Goal: Task Accomplishment & Management: Manage account settings

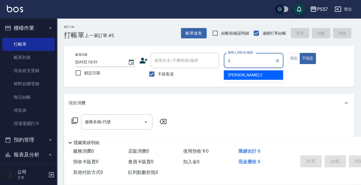
type input "[PERSON_NAME]-2"
type button "false"
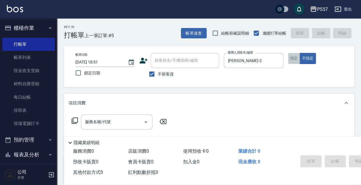
click at [291, 60] on button "指定" at bounding box center [294, 58] width 12 height 11
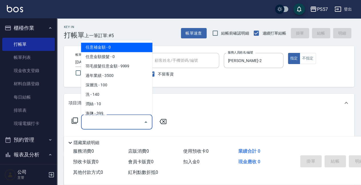
click at [107, 118] on input "服務名稱/代號" at bounding box center [113, 122] width 58 height 10
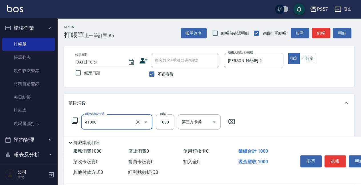
type input "任義金額燙髮(41000)"
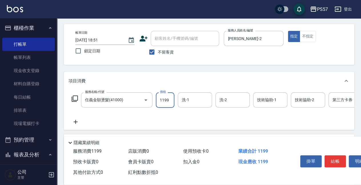
scroll to position [57, 0]
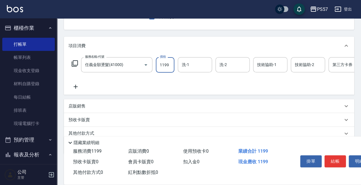
type input "1199"
click at [75, 86] on icon at bounding box center [76, 86] width 4 height 4
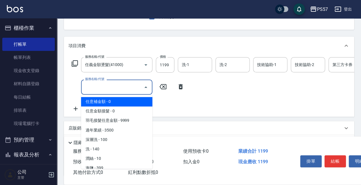
click at [100, 83] on input "服務名稱/代號" at bounding box center [113, 87] width 58 height 10
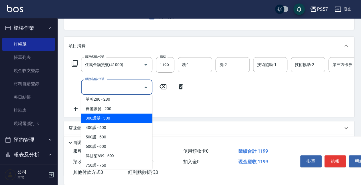
scroll to position [343, 0]
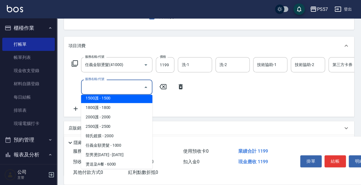
click at [106, 98] on span "1500護 - 1500" at bounding box center [116, 97] width 71 height 9
type input "1500護(31500)"
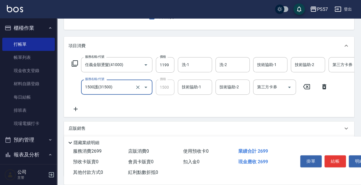
click at [80, 112] on icon at bounding box center [76, 108] width 14 height 7
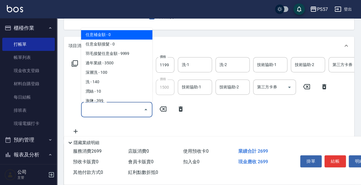
click at [91, 110] on input "服務名稱/代號" at bounding box center [113, 109] width 58 height 10
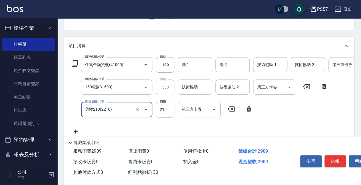
type input "剪髮210(2210)"
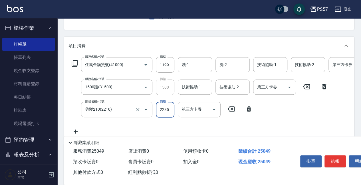
scroll to position [0, 0]
click at [161, 111] on input "2250" at bounding box center [165, 109] width 19 height 15
type input "250"
click at [192, 69] on input "洗-1" at bounding box center [194, 65] width 29 height 10
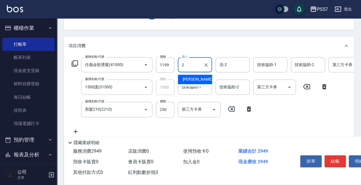
type input "[PERSON_NAME]-2"
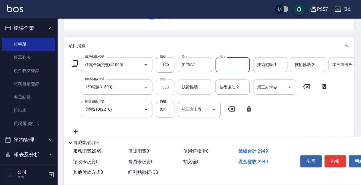
click at [190, 86] on input "技術協助-1" at bounding box center [194, 87] width 29 height 10
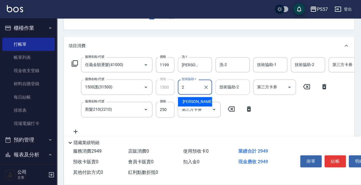
type input "[PERSON_NAME]-2"
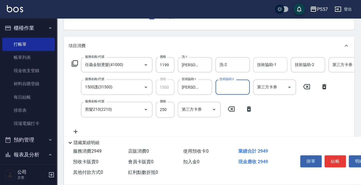
click at [260, 63] on input "技術協助-1" at bounding box center [270, 65] width 29 height 10
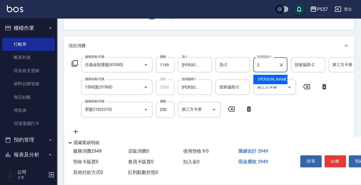
type input "[PERSON_NAME]-2"
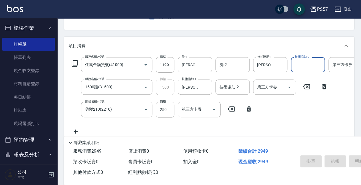
type input "[DATE] 19:39"
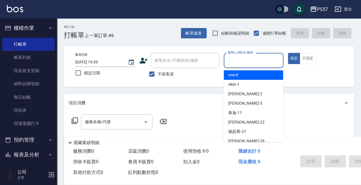
click at [267, 63] on input "服務人員姓名/編號" at bounding box center [253, 60] width 54 height 10
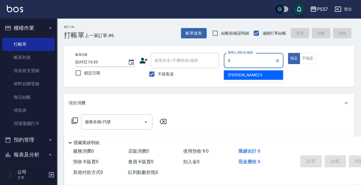
type input "[PERSON_NAME]5"
type button "true"
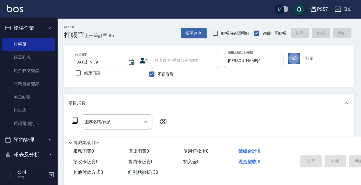
click at [114, 126] on input "服務名稱/代號" at bounding box center [113, 122] width 58 height 10
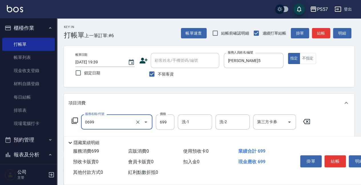
type input "SPA699(0699)"
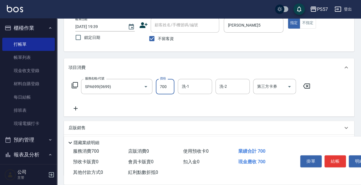
scroll to position [38, 0]
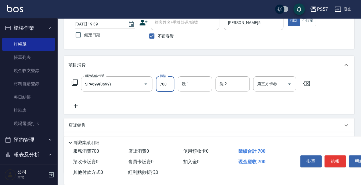
type input "700"
click at [79, 104] on icon at bounding box center [76, 105] width 14 height 7
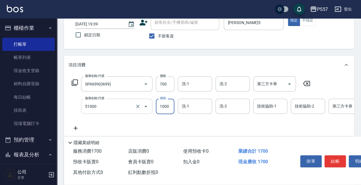
type input "任意金額染髮(51000)"
type input "1300"
click at [76, 126] on icon at bounding box center [76, 127] width 14 height 7
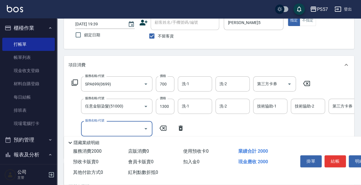
click at [140, 130] on input "服務名稱/代號" at bounding box center [113, 128] width 58 height 10
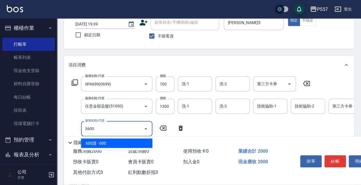
type input "600護(3600)"
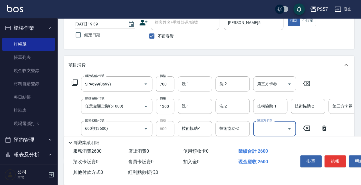
click at [185, 83] on input "洗-1" at bounding box center [194, 84] width 29 height 10
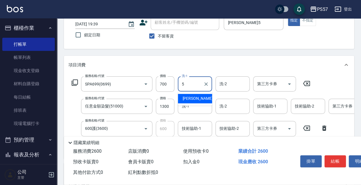
type input "[PERSON_NAME]5"
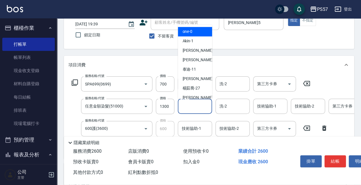
click at [204, 108] on input "洗-1" at bounding box center [194, 106] width 29 height 10
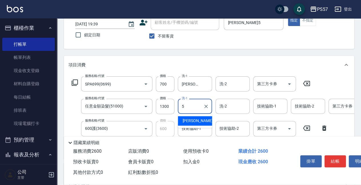
type input "[PERSON_NAME]5"
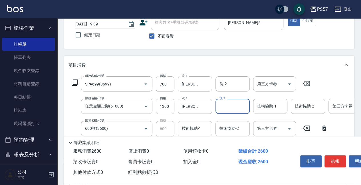
click at [194, 126] on input "技術協助-1" at bounding box center [194, 128] width 29 height 10
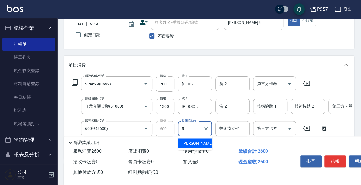
type input "[PERSON_NAME]5"
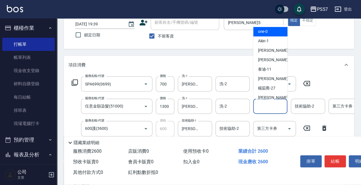
click at [259, 108] on input "技術協助-1" at bounding box center [270, 106] width 29 height 10
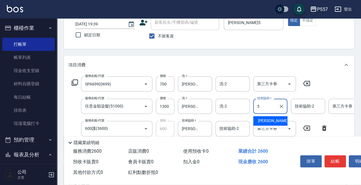
type input "[PERSON_NAME]5"
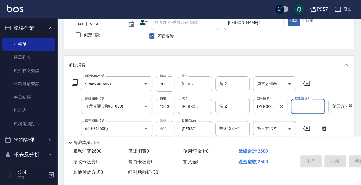
type input "[DATE] 19:40"
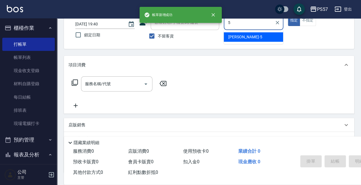
type input "[PERSON_NAME]5"
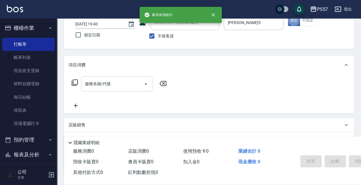
click at [122, 90] on div "服務名稱/代號" at bounding box center [116, 83] width 71 height 15
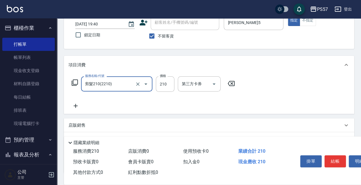
type input "剪髮210(2210)"
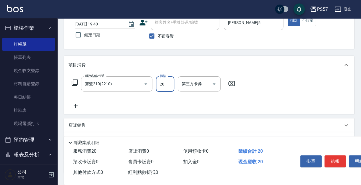
type input "200"
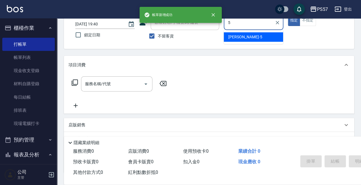
type input "[PERSON_NAME]5"
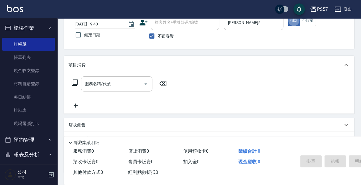
click at [115, 78] on div "服務名稱/代號" at bounding box center [116, 83] width 71 height 15
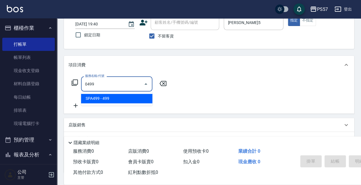
type input "SPA499(0499)"
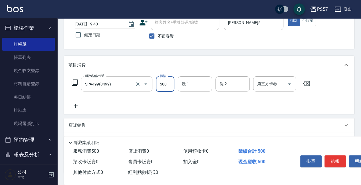
type input "500"
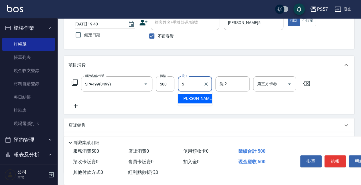
type input "[PERSON_NAME]5"
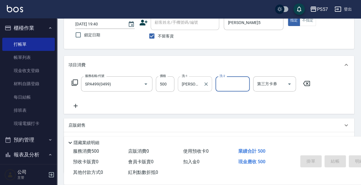
type input "[DATE] 19:41"
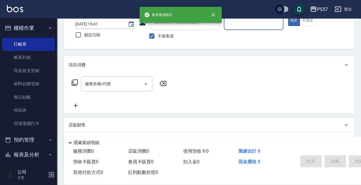
type input "ㄩ"
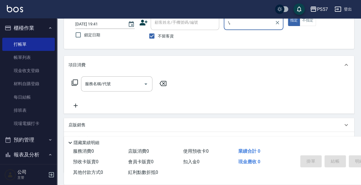
type input "\,"
click at [288, 15] on button "指定" at bounding box center [294, 20] width 12 height 11
click at [244, 24] on input "服務人員姓名/編號" at bounding box center [253, 22] width 54 height 10
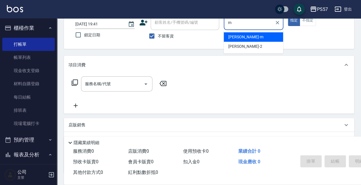
type input "[PERSON_NAME]-m"
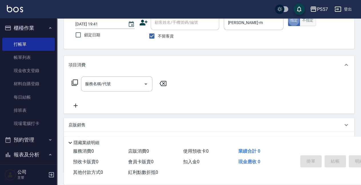
click at [304, 21] on button "不指定" at bounding box center [308, 20] width 16 height 11
drag, startPoint x: 113, startPoint y: 101, endPoint x: 119, endPoint y: 93, distance: 9.8
click at [114, 100] on div "服務名稱/代號 服務名稱/代號" at bounding box center [120, 92] width 102 height 33
click at [118, 88] on input "服務名稱/代號" at bounding box center [113, 84] width 58 height 10
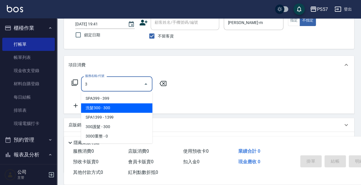
click at [119, 107] on span "洗髮300 - 300" at bounding box center [116, 107] width 71 height 9
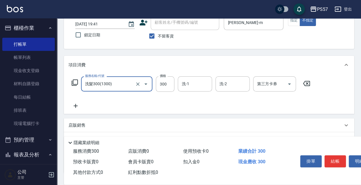
type input "洗髮300(1300)"
click at [77, 104] on icon at bounding box center [76, 105] width 14 height 7
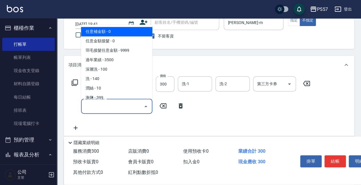
click at [104, 110] on input "服務名稱/代號" at bounding box center [113, 106] width 58 height 10
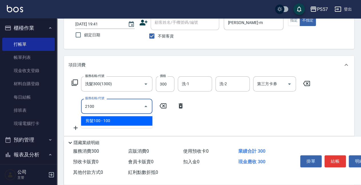
type input "剪髮100(2100)"
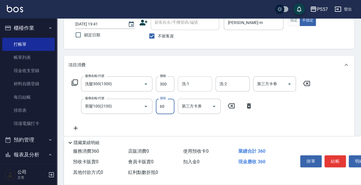
type input "60"
click at [194, 87] on input "洗-1" at bounding box center [194, 84] width 29 height 10
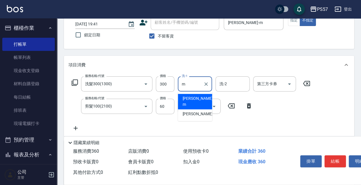
click at [189, 96] on span "[PERSON_NAME]-m" at bounding box center [197, 101] width 31 height 12
type input "[PERSON_NAME]-m"
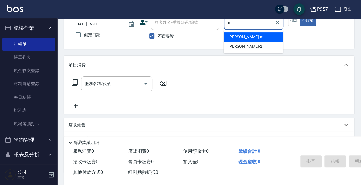
type input "[PERSON_NAME]-m"
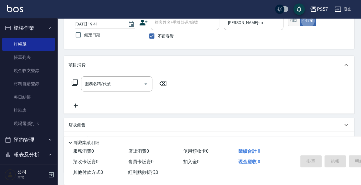
click at [292, 24] on button "指定" at bounding box center [294, 20] width 12 height 11
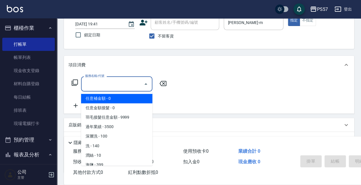
click at [94, 80] on input "服務名稱/代號" at bounding box center [113, 84] width 58 height 10
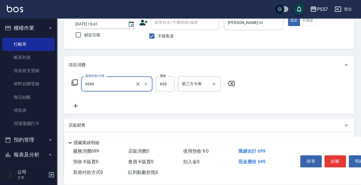
type input "SPA699(0699)"
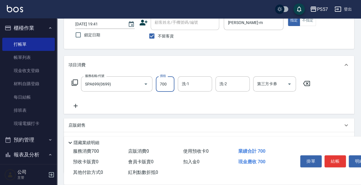
type input "700"
click at [74, 105] on icon at bounding box center [76, 106] width 4 height 4
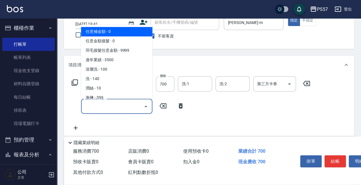
click at [102, 109] on input "服務名稱/代號" at bounding box center [113, 106] width 58 height 10
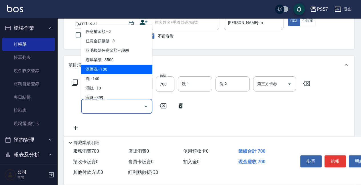
click at [109, 69] on span "深層洗 - 100" at bounding box center [116, 69] width 71 height 9
type input "深層洗(100)"
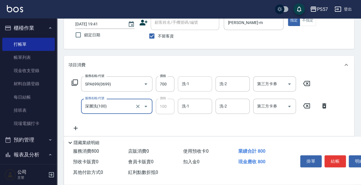
click at [180, 80] on div "洗-1" at bounding box center [195, 83] width 34 height 15
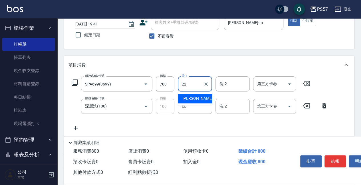
type input "[PERSON_NAME]-22"
click at [198, 120] on div "服務名稱/代號 SPA699(0699) 服務名稱/代號 價格 700 價格 洗-1 [PERSON_NAME]-22 洗-1 洗-2 洗-2 第三方卡券 第…" at bounding box center [200, 103] width 263 height 55
click at [199, 106] on input "洗-1" at bounding box center [194, 106] width 29 height 10
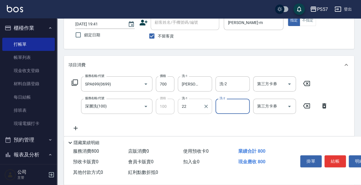
type input "[PERSON_NAME]-22"
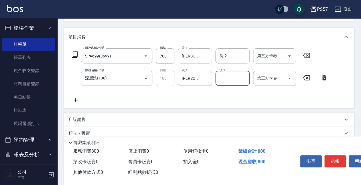
scroll to position [95, 0]
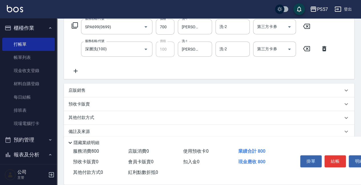
click at [74, 69] on icon at bounding box center [76, 70] width 14 height 7
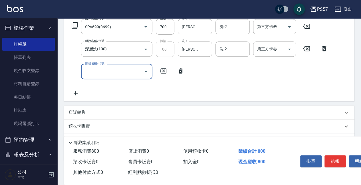
click at [103, 74] on input "服務名稱/代號" at bounding box center [113, 71] width 58 height 10
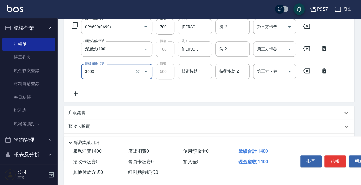
type input "600護(3600)"
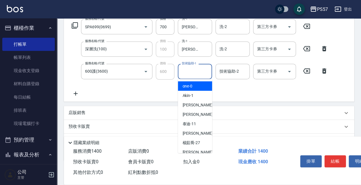
click at [188, 69] on input "技術協助-1" at bounding box center [194, 71] width 29 height 10
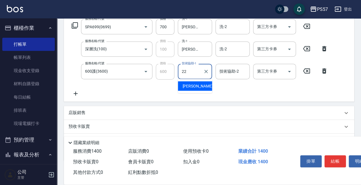
type input "[PERSON_NAME]-22"
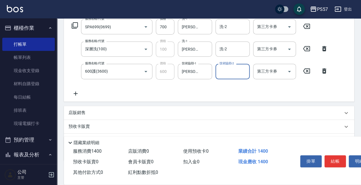
click at [79, 112] on p "店販銷售" at bounding box center [77, 113] width 17 height 6
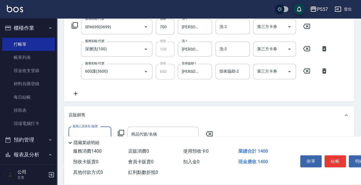
scroll to position [0, 0]
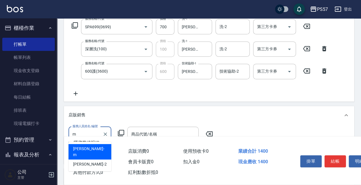
type input "[PERSON_NAME]-m"
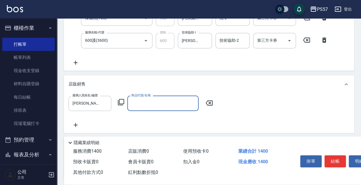
scroll to position [174, 0]
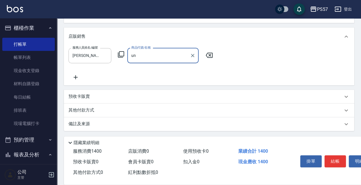
type input "u"
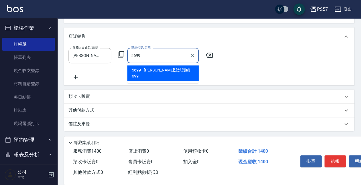
type input "水水沁涼洗護組"
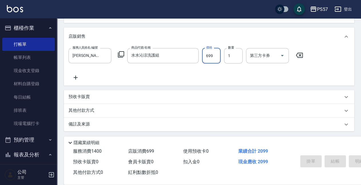
type input "[DATE] 19:42"
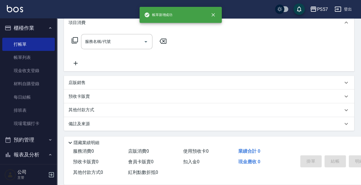
scroll to position [0, 0]
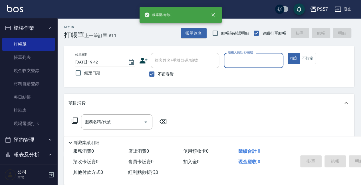
type input "2"
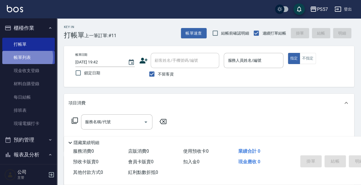
click at [23, 57] on link "帳單列表" at bounding box center [28, 57] width 53 height 13
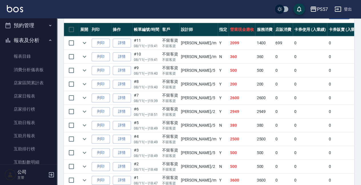
scroll to position [179, 0]
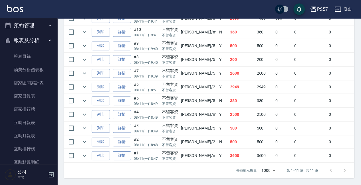
click at [120, 153] on link "詳情" at bounding box center [122, 155] width 18 height 9
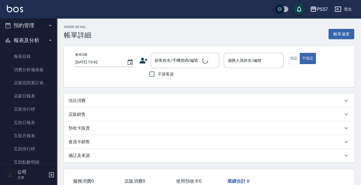
type input "[DATE] 18:47"
checkbox input "true"
type input "[PERSON_NAME]-m"
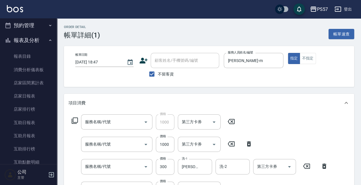
type input "1000護(31000)"
type input "任意金額染髮(51000)"
type input "刮痧(6250)"
type input "任意金額染髮(51000)"
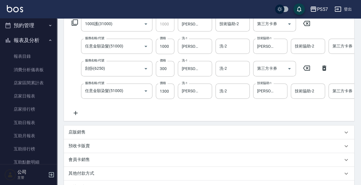
scroll to position [95, 0]
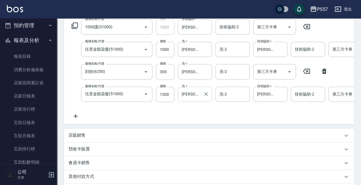
click at [195, 95] on input "[PERSON_NAME]-22" at bounding box center [190, 94] width 21 height 10
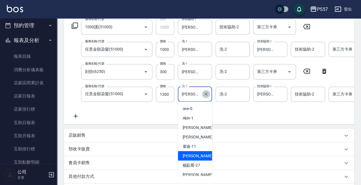
click at [206, 92] on icon "Clear" at bounding box center [206, 94] width 6 height 6
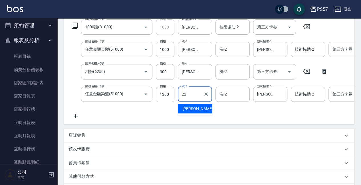
type input "[PERSON_NAME]-22"
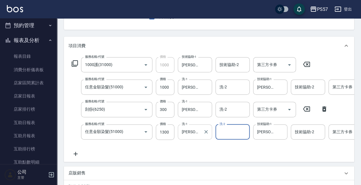
scroll to position [19, 0]
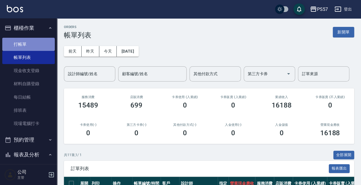
click at [28, 48] on link "打帳單" at bounding box center [28, 44] width 53 height 13
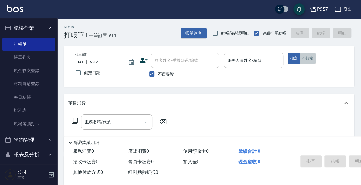
click at [311, 60] on button "不指定" at bounding box center [308, 58] width 16 height 11
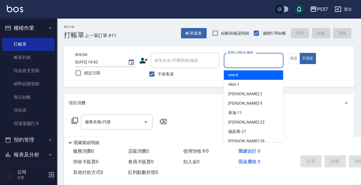
click at [250, 63] on input "服務人員姓名/編號" at bounding box center [253, 60] width 54 height 10
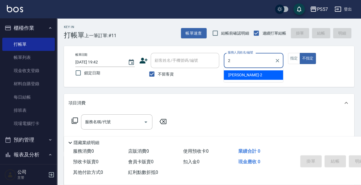
type input "[PERSON_NAME]-2"
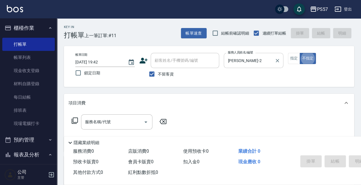
type button "false"
click at [111, 122] on input "服務名稱/代號" at bounding box center [113, 122] width 58 height 10
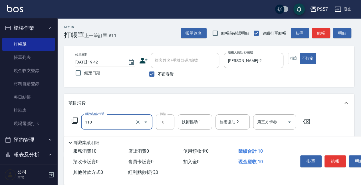
type input "潤絲(110)"
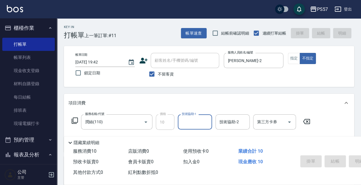
type input "[DATE] 19:43"
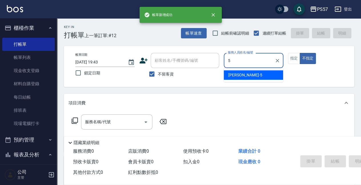
type input "[PERSON_NAME]5"
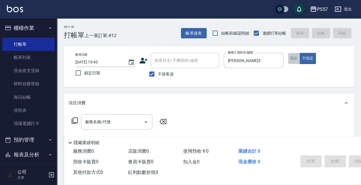
click at [295, 60] on button "指定" at bounding box center [294, 58] width 12 height 11
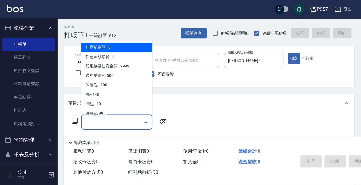
click at [121, 119] on input "服務名稱/代號" at bounding box center [113, 122] width 58 height 10
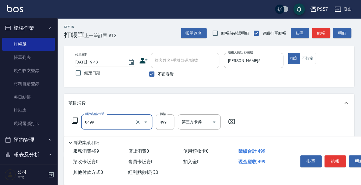
type input "SPA499(0499)"
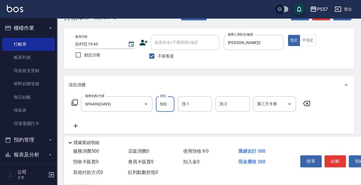
scroll to position [19, 0]
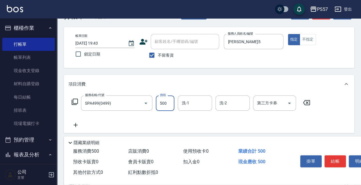
type input "500"
click at [75, 127] on icon at bounding box center [76, 124] width 14 height 7
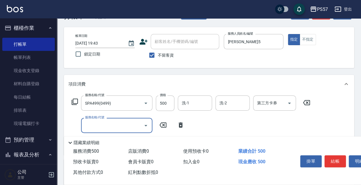
click at [95, 127] on input "服務名稱/代號" at bounding box center [113, 125] width 58 height 10
type input "刮痧(6250)"
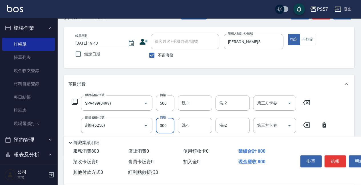
type input "300"
click at [200, 94] on div "服務名稱/代號 SPA499(0499) 服務名稱/代號 價格 500 價格 洗-1 洗-1 洗-2 洗-2 第三方卡券 第三方卡券 服務名稱/代號 刮痧(6…" at bounding box center [209, 124] width 290 height 62
click at [195, 104] on input "洗-1" at bounding box center [194, 103] width 29 height 10
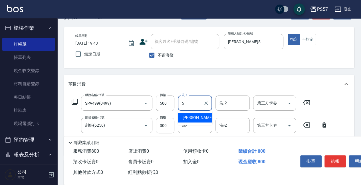
type input "[PERSON_NAME]5"
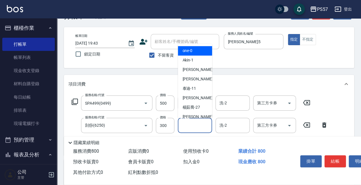
click at [186, 120] on div "洗-1 洗-1" at bounding box center [195, 125] width 34 height 15
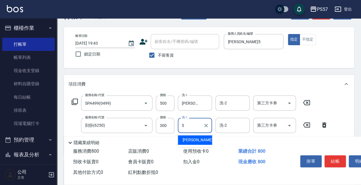
type input "[PERSON_NAME]5"
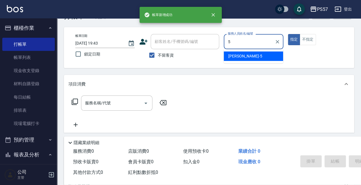
type input "[PERSON_NAME]5"
type button "true"
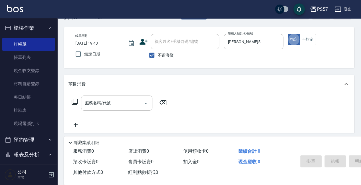
click at [123, 103] on input "服務名稱/代號" at bounding box center [113, 103] width 58 height 10
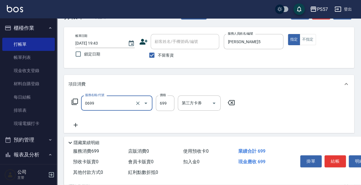
type input "SPA699(0699)"
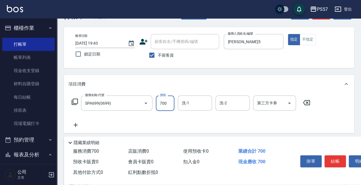
type input "700"
click at [80, 123] on icon at bounding box center [76, 124] width 14 height 7
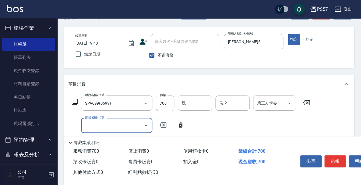
drag, startPoint x: 80, startPoint y: 123, endPoint x: 102, endPoint y: 125, distance: 21.8
click at [102, 125] on input "服務名稱/代號" at bounding box center [113, 125] width 58 height 10
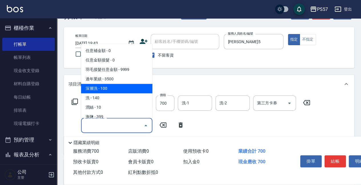
click at [108, 89] on span "深層洗 - 100" at bounding box center [116, 88] width 71 height 9
type input "深層洗(100)"
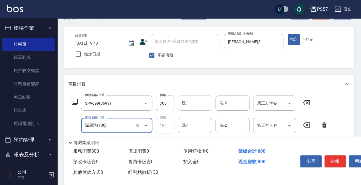
click at [191, 109] on div "洗-1" at bounding box center [195, 102] width 34 height 15
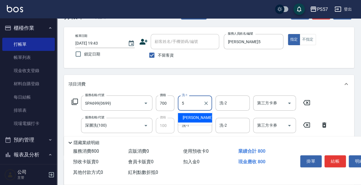
type input "[PERSON_NAME]5"
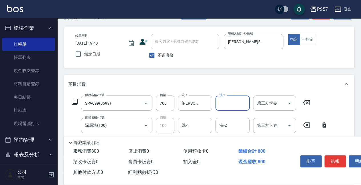
click at [195, 126] on input "洗-1" at bounding box center [194, 125] width 29 height 10
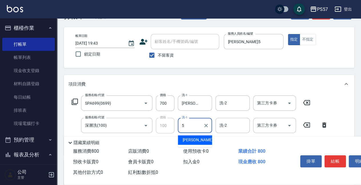
type input "[PERSON_NAME]5"
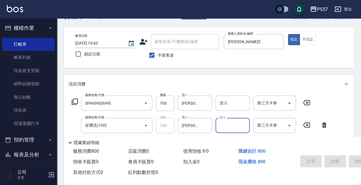
type input "[DATE] 19:44"
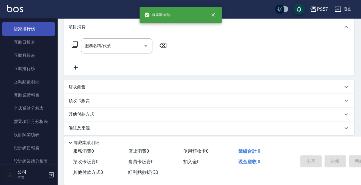
scroll to position [228, 0]
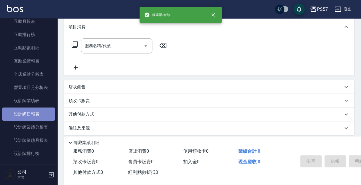
click at [33, 110] on link "設計師日報表" at bounding box center [28, 113] width 53 height 13
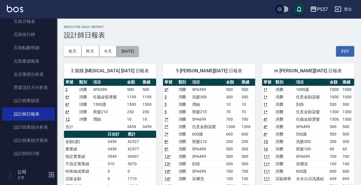
click at [130, 50] on button "[DATE]" at bounding box center [128, 51] width 22 height 11
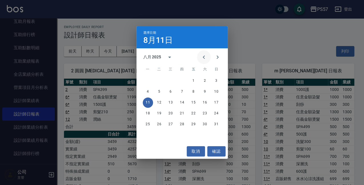
click at [204, 60] on icon "Previous month" at bounding box center [203, 57] width 7 height 7
click at [196, 92] on button "11" at bounding box center [193, 91] width 10 height 10
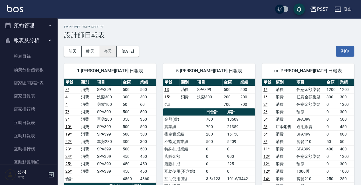
click at [113, 54] on button "今天" at bounding box center [108, 51] width 18 height 11
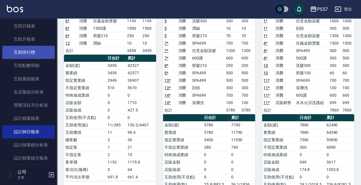
scroll to position [209, 0]
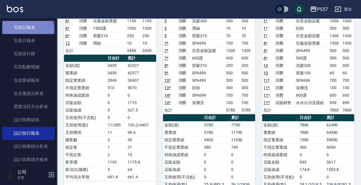
click at [27, 29] on link "互助日報表" at bounding box center [28, 27] width 53 height 13
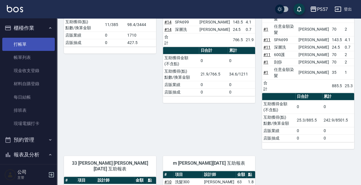
click at [26, 42] on link "打帳單" at bounding box center [28, 44] width 53 height 13
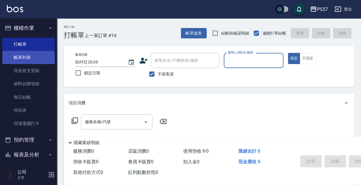
click at [17, 53] on link "帳單列表" at bounding box center [28, 57] width 53 height 13
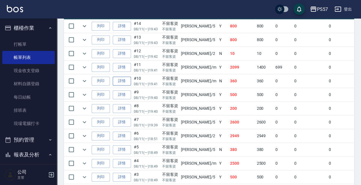
scroll to position [171, 0]
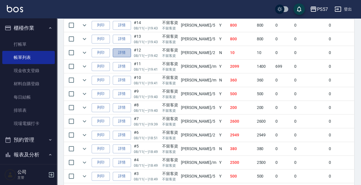
click at [127, 54] on link "詳情" at bounding box center [122, 52] width 18 height 9
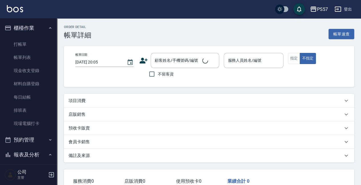
type input "[DATE] 19:42"
checkbox input "true"
type input "[PERSON_NAME]-2"
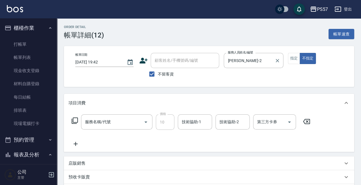
type input "潤絲(110)"
click at [115, 113] on div "服務名稱/代號 [PERSON_NAME](110) 服務名稱/代號 價格 10 價格 技術協助-1 技術協助-1 技術協助-2 技術協助-2 第三方卡券 第…" at bounding box center [209, 132] width 290 height 40
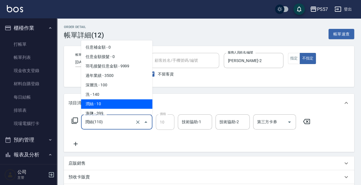
click at [115, 122] on input "潤絲(110)" at bounding box center [109, 122] width 50 height 10
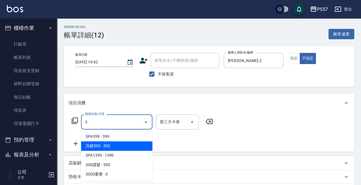
click at [111, 147] on span "洗髮300 - 300" at bounding box center [116, 145] width 71 height 9
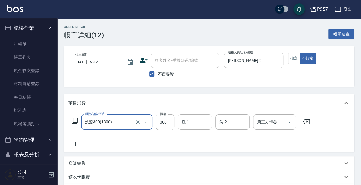
type input "洗髮300(1300)"
click at [77, 142] on icon at bounding box center [76, 143] width 14 height 7
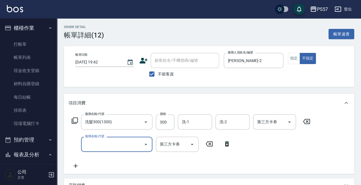
click at [96, 146] on input "服務名稱/代號" at bounding box center [113, 144] width 58 height 10
type input "剪髮100(2100)"
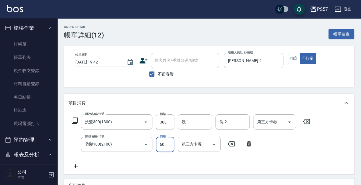
type input "60"
click at [169, 84] on div "帳單日期 [DATE] 19:42 顧客姓名/手機號碼/編號 顧客姓名/手機號碼/編號 不留客資 服務人員姓名/編號 [PERSON_NAME]-2 服務人員…" at bounding box center [209, 66] width 290 height 41
click at [178, 128] on div "洗-1" at bounding box center [195, 121] width 34 height 15
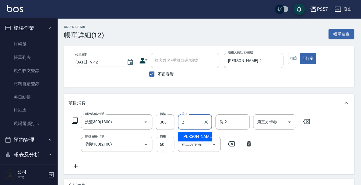
type input "[PERSON_NAME]-2"
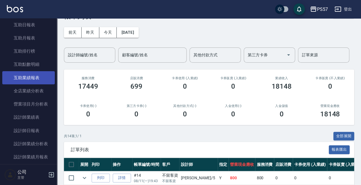
scroll to position [206, 0]
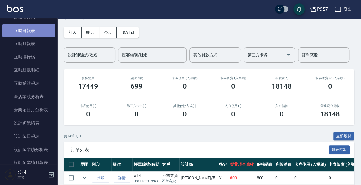
click at [31, 35] on link "互助日報表" at bounding box center [28, 30] width 53 height 13
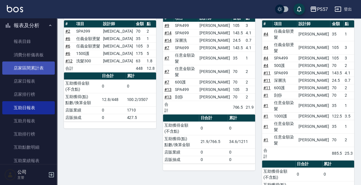
scroll to position [225, 0]
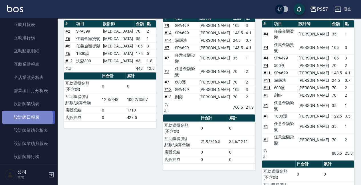
click at [27, 117] on link "設計師日報表" at bounding box center [28, 116] width 53 height 13
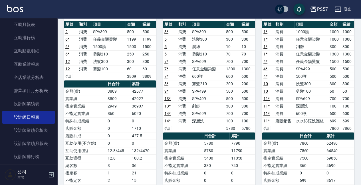
scroll to position [84, 0]
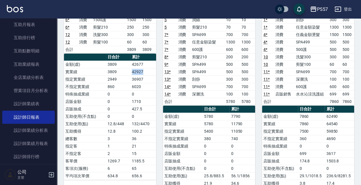
drag, startPoint x: 127, startPoint y: 71, endPoint x: 151, endPoint y: 72, distance: 24.3
click at [148, 72] on tr "實業績 3809 42927" at bounding box center [110, 71] width 92 height 7
click at [152, 71] on td "42927" at bounding box center [143, 71] width 26 height 7
drag, startPoint x: 130, startPoint y: 61, endPoint x: 145, endPoint y: 70, distance: 17.9
click at [145, 70] on tbody "金額(虛) 3809 42677 實業績 3809 42927 指定實業績 2949 36907 不指定實業績 860 6020 特殊抽成業績 0 0 店販金…" at bounding box center [110, 120] width 92 height 119
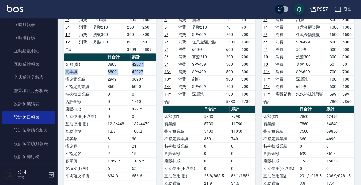
click at [148, 70] on td "42927" at bounding box center [143, 71] width 26 height 7
click at [155, 70] on td "42927" at bounding box center [143, 71] width 26 height 7
click at [169, 164] on td "互助使用(不含點)" at bounding box center [183, 167] width 40 height 7
